Goal: Task Accomplishment & Management: Manage account settings

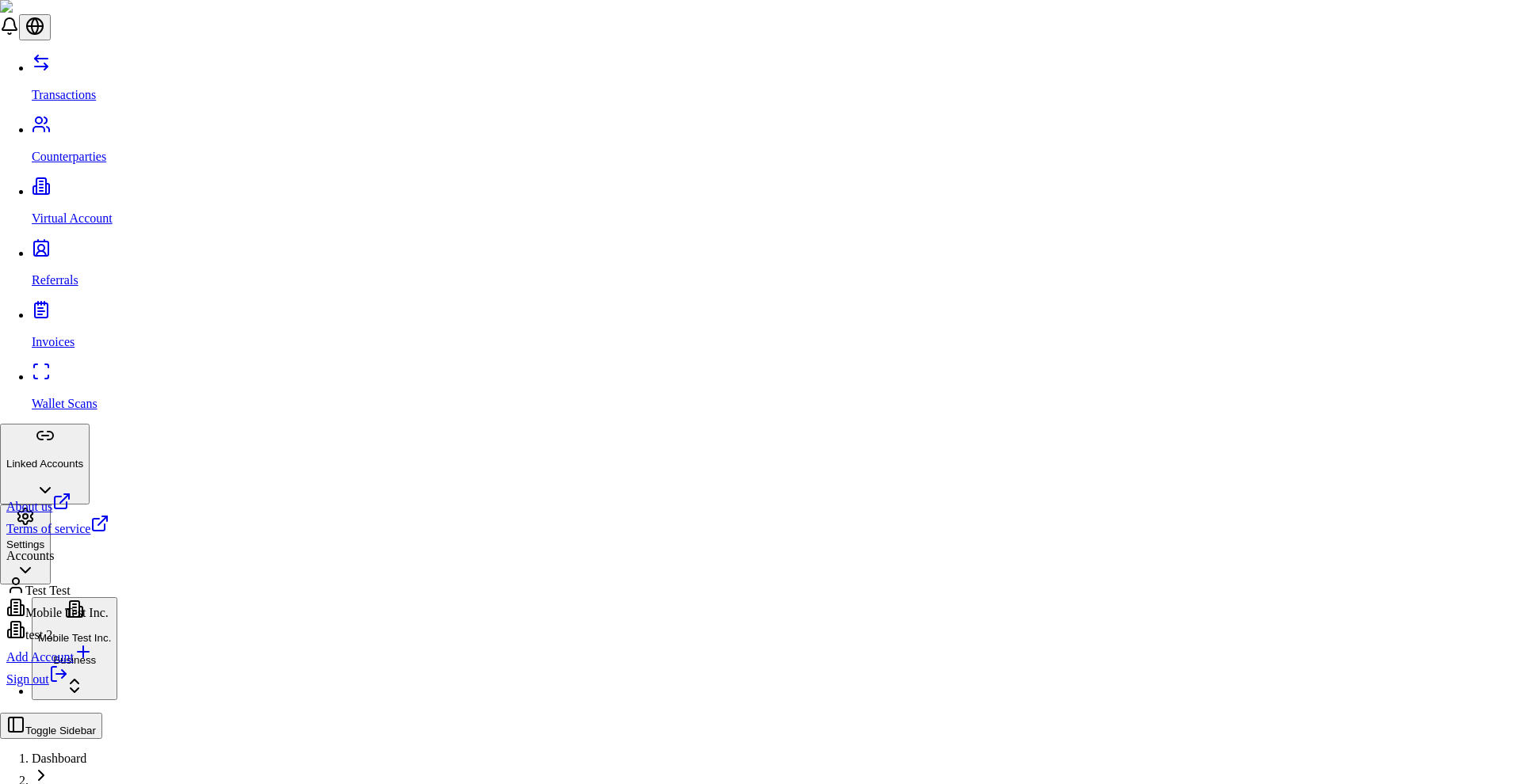
scroll to position [1, 0]
click at [31, 563] on p "Accounts" at bounding box center [57, 556] width 103 height 14
copy p "Accounts"
click at [77, 620] on div "Mobile Test Inc." at bounding box center [57, 609] width 103 height 23
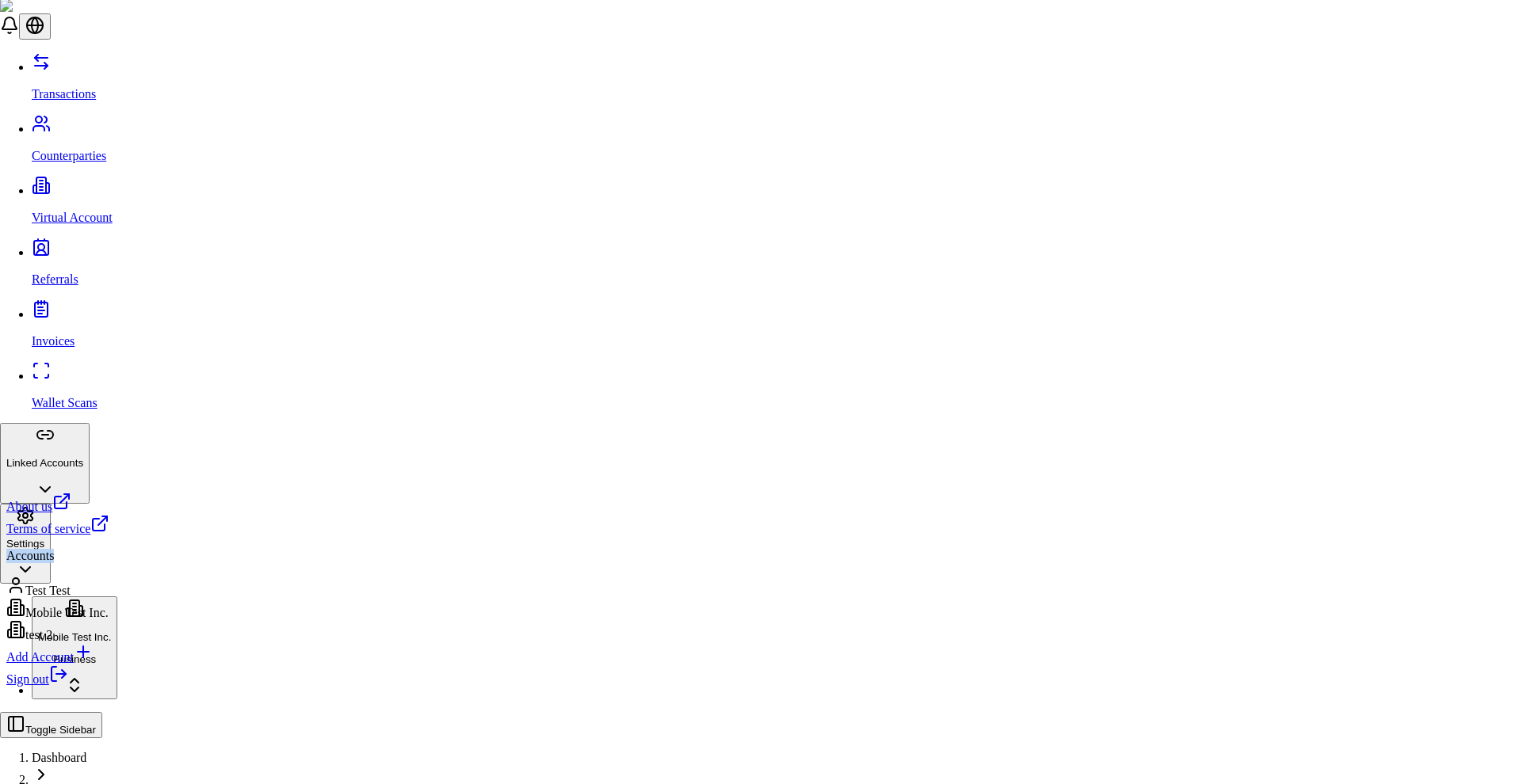
drag, startPoint x: 71, startPoint y: 566, endPoint x: 124, endPoint y: 581, distance: 55.1
click at [16, 563] on div "Accounts" at bounding box center [57, 556] width 103 height 14
copy p "Accounts"
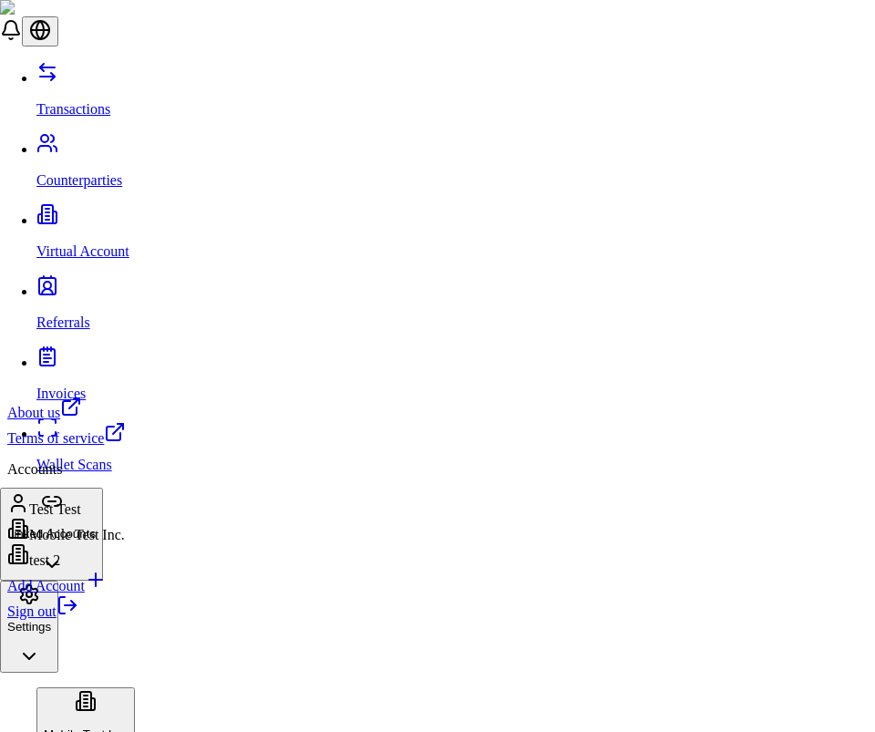
click at [96, 594] on div "Add Account" at bounding box center [66, 582] width 119 height 26
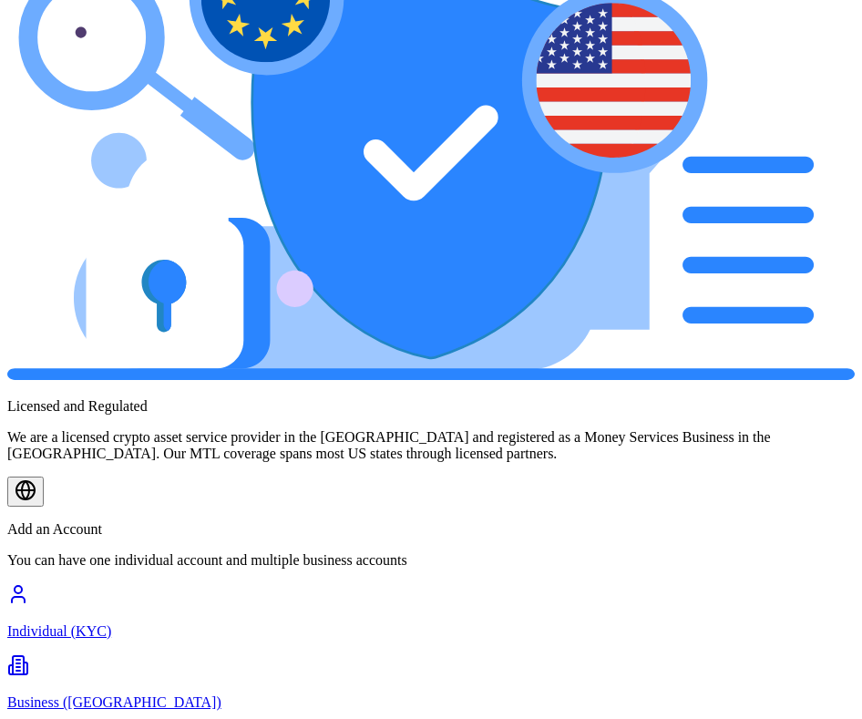
scroll to position [141, 0]
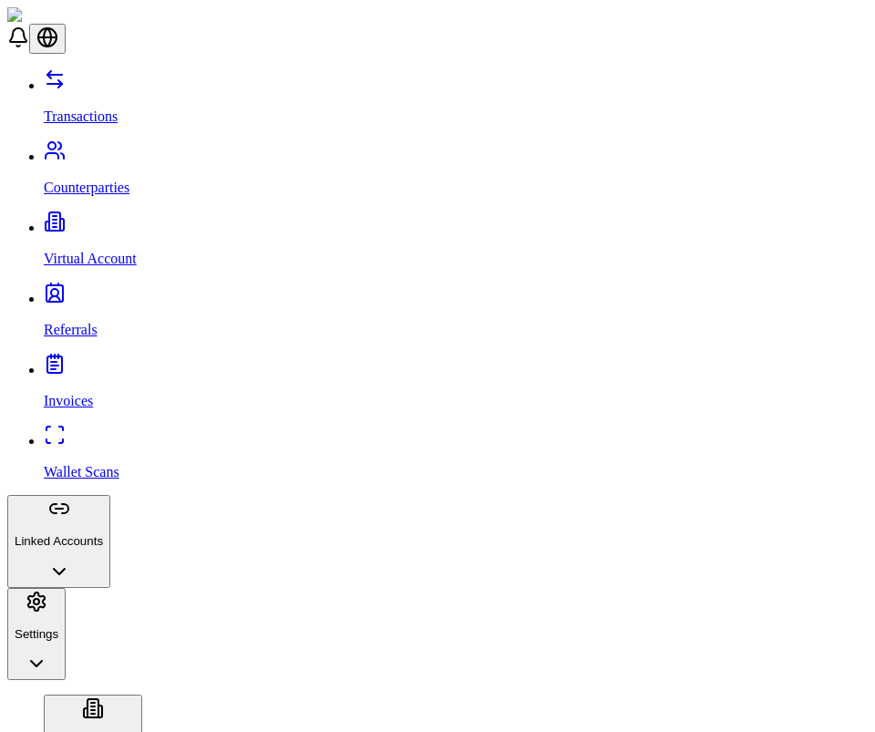
click at [132, 251] on p "Virtual Account" at bounding box center [456, 259] width 824 height 16
click at [110, 495] on button "Linked Accounts" at bounding box center [58, 541] width 103 height 93
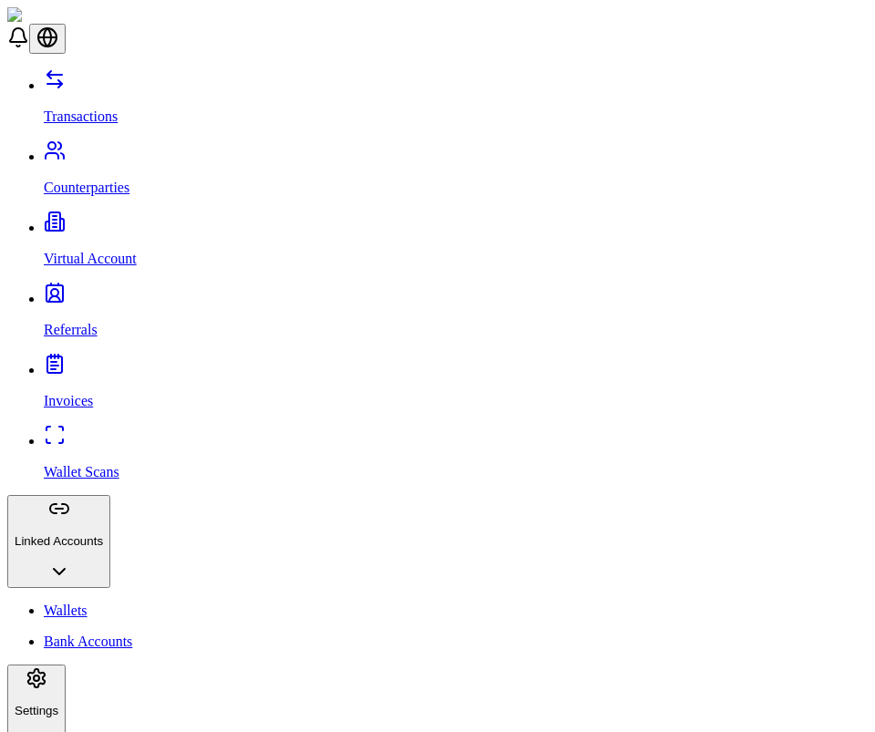
click at [120, 719] on html "Transactions Counterparties Virtual Account Referrals Invoices Wallet Scans Lin…" at bounding box center [437, 678] width 875 height 1356
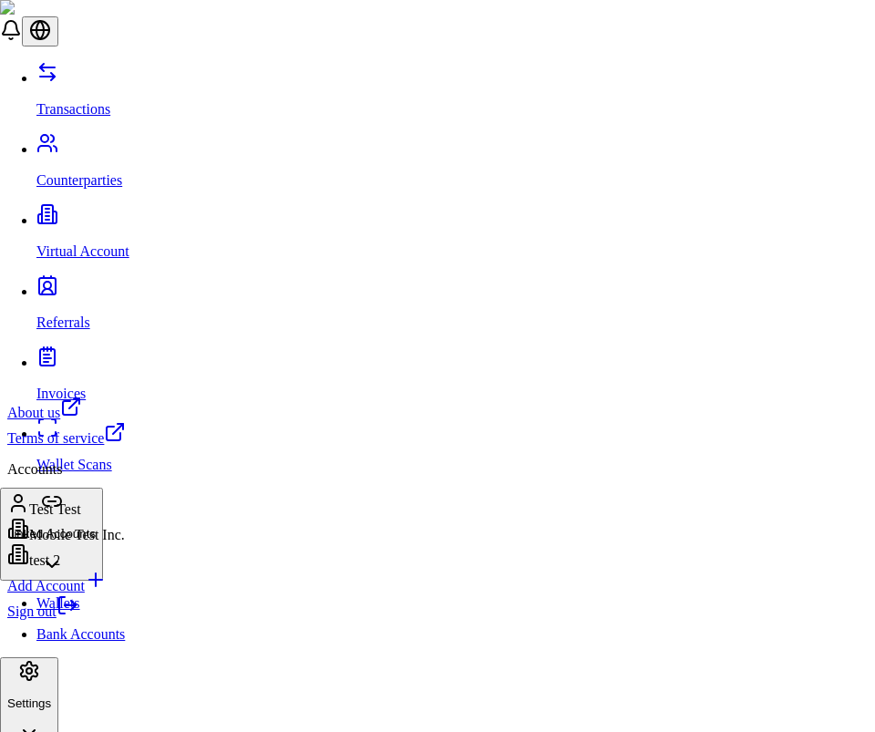
click at [257, 343] on html "Transactions Counterparties Virtual Account Referrals Invoices Wallet Scans Lin…" at bounding box center [437, 674] width 875 height 1349
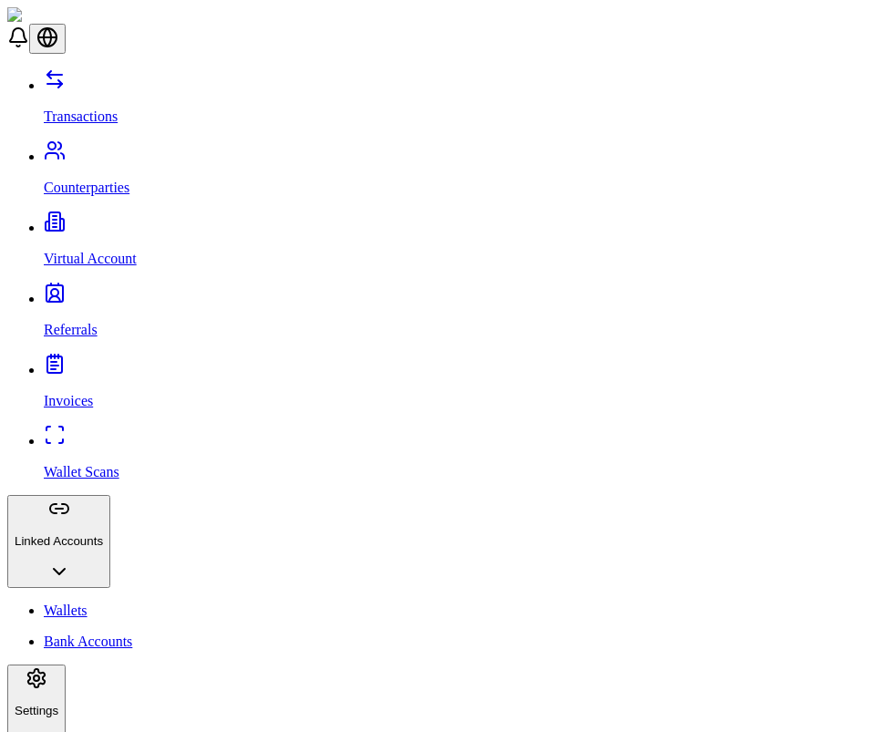
drag, startPoint x: 44, startPoint y: 306, endPoint x: 159, endPoint y: 311, distance: 114.9
click at [110, 495] on button "Linked Accounts" at bounding box center [58, 541] width 103 height 93
